Goal: Communication & Community: Answer question/provide support

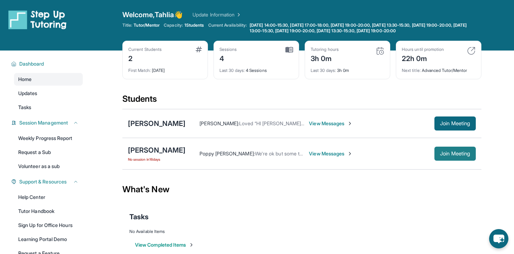
click at [456, 149] on button "Join Meeting" at bounding box center [454, 153] width 41 height 14
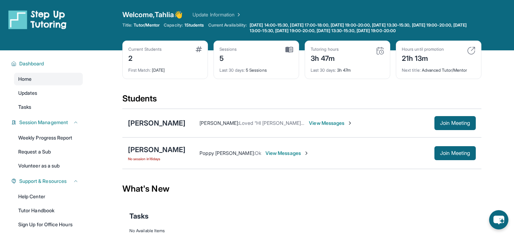
click at [165, 131] on div "[PERSON_NAME] [PERSON_NAME] : Loved “HI [PERSON_NAME], yes this works!” View Me…" at bounding box center [301, 123] width 359 height 29
click at [167, 124] on div "[PERSON_NAME]" at bounding box center [156, 123] width 57 height 10
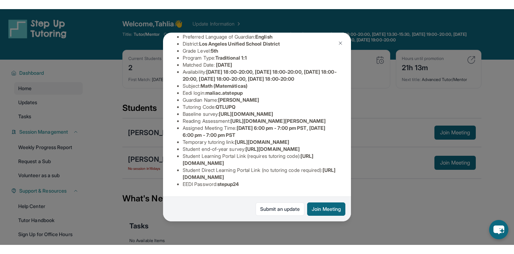
scroll to position [148, 3]
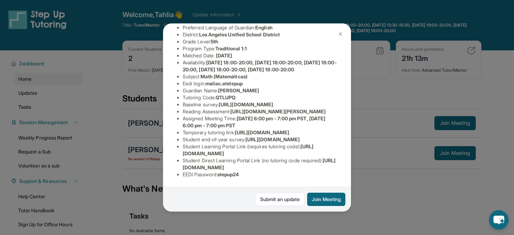
click at [266, 170] on span "[URL][DOMAIN_NAME]" at bounding box center [259, 164] width 153 height 13
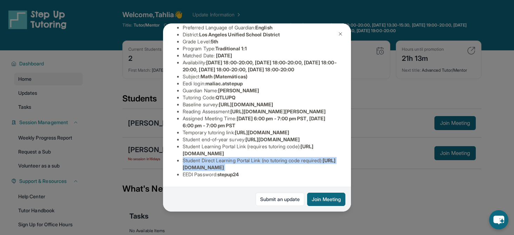
click at [266, 170] on span "[URL][DOMAIN_NAME]" at bounding box center [259, 164] width 153 height 13
click at [266, 171] on li "Student Direct Learning Portal Link (no tutoring code required) : [URL][DOMAIN_…" at bounding box center [260, 164] width 154 height 14
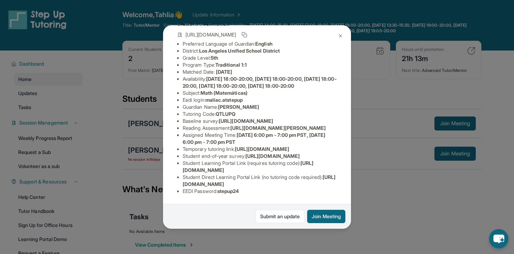
scroll to position [134, 3]
click at [338, 39] on img at bounding box center [340, 36] width 6 height 6
